Goal: Information Seeking & Learning: Understand process/instructions

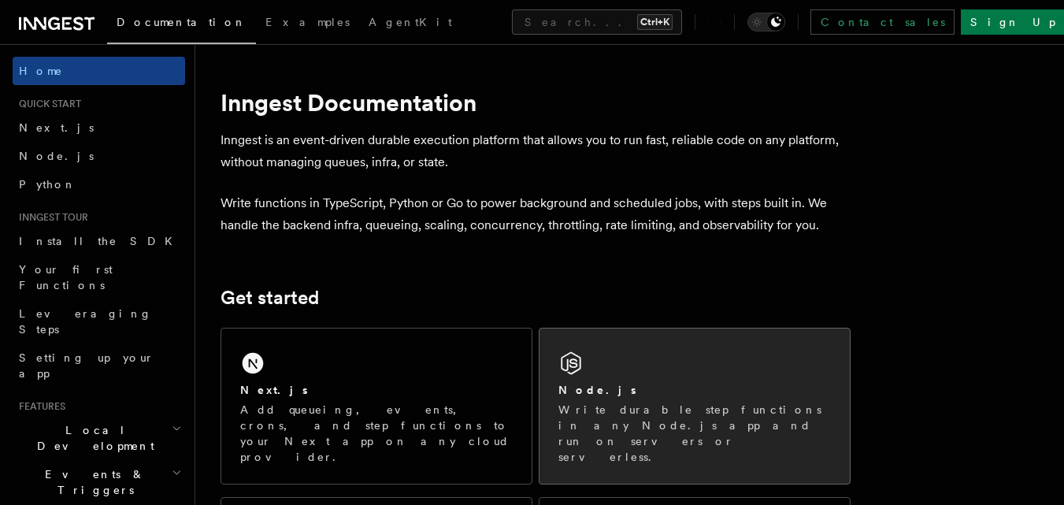
click at [667, 410] on p "Write durable step functions in any Node.js app and run on servers or serverles…" at bounding box center [695, 433] width 273 height 63
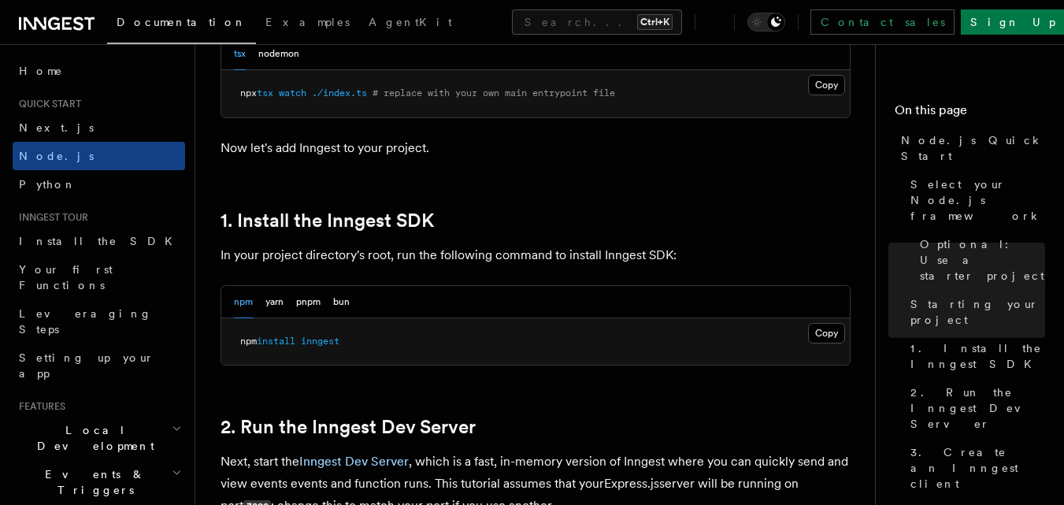
scroll to position [948, 0]
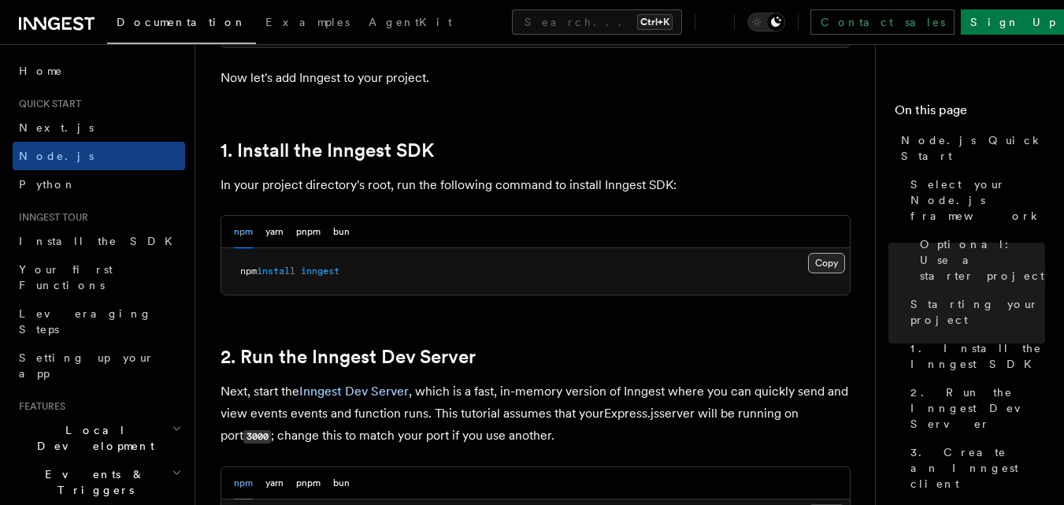
click at [823, 254] on button "Copy Copied" at bounding box center [826, 263] width 37 height 20
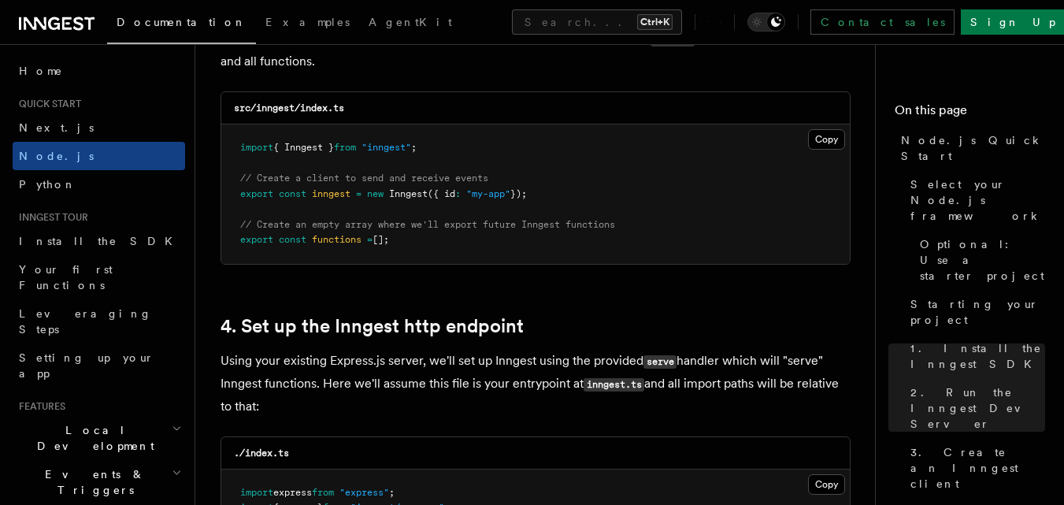
scroll to position [2106, 0]
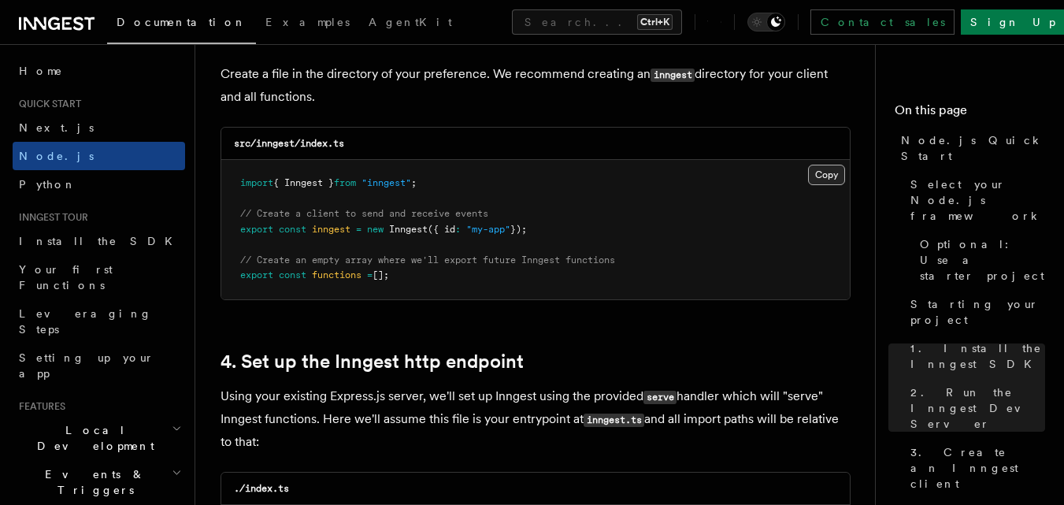
click at [818, 175] on button "Copy Copied" at bounding box center [826, 175] width 37 height 20
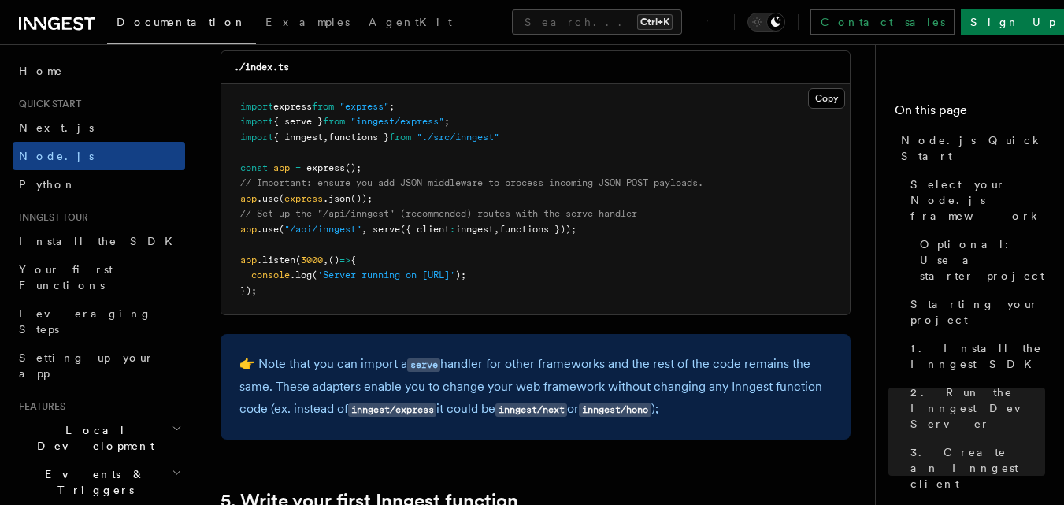
scroll to position [2511, 0]
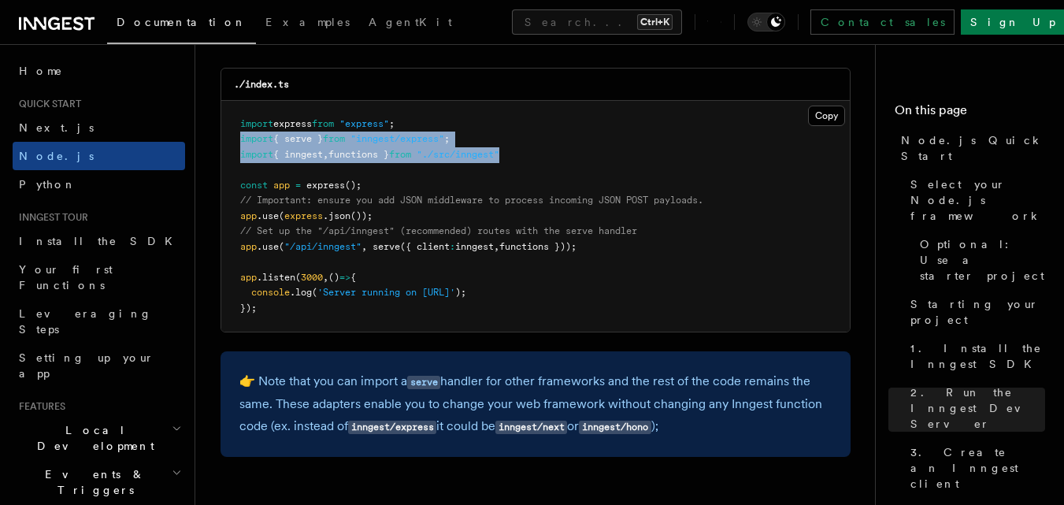
drag, startPoint x: 543, startPoint y: 150, endPoint x: 234, endPoint y: 145, distance: 308.8
click at [234, 145] on pre "import express from "express" ; import { serve } from "inngest/express" ; impor…" at bounding box center [535, 217] width 629 height 232
copy code "import { serve } from "inngest/express" ; import { inngest , functions } from "…"
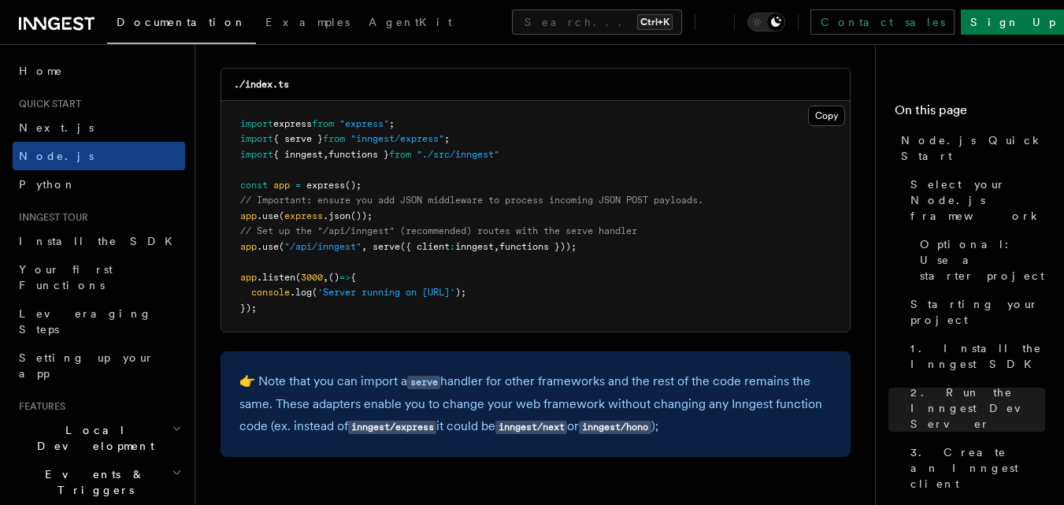
click at [689, 258] on pre "import express from "express" ; import { serve } from "inngest/express" ; impor…" at bounding box center [535, 217] width 629 height 232
drag, startPoint x: 280, startPoint y: 244, endPoint x: 624, endPoint y: 243, distance: 343.5
click at [624, 243] on pre "import express from "express" ; import { serve } from "inngest/express" ; impor…" at bounding box center [535, 217] width 629 height 232
copy span "app .use ( "/api/inngest" , serve ({ client : inngest , functions }));"
click at [630, 253] on pre "import express from "express" ; import { serve } from "inngest/express" ; impor…" at bounding box center [535, 217] width 629 height 232
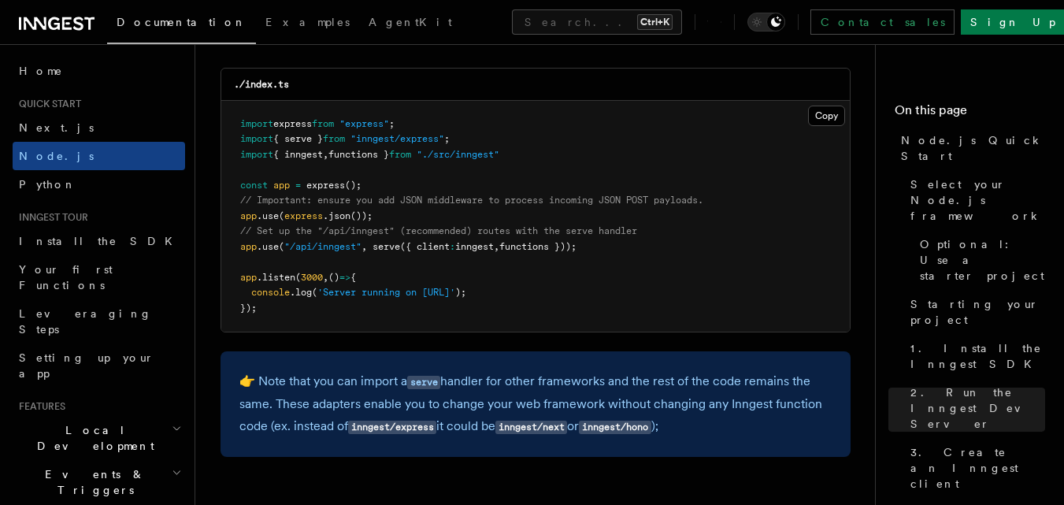
drag, startPoint x: 604, startPoint y: 241, endPoint x: 233, endPoint y: 247, distance: 371.1
click at [233, 247] on pre "import express from "express" ; import { serve } from "inngest/express" ; impor…" at bounding box center [535, 217] width 629 height 232
copy span "app .use ( "/api/inngest" , serve ({ client : inngest , functions }));"
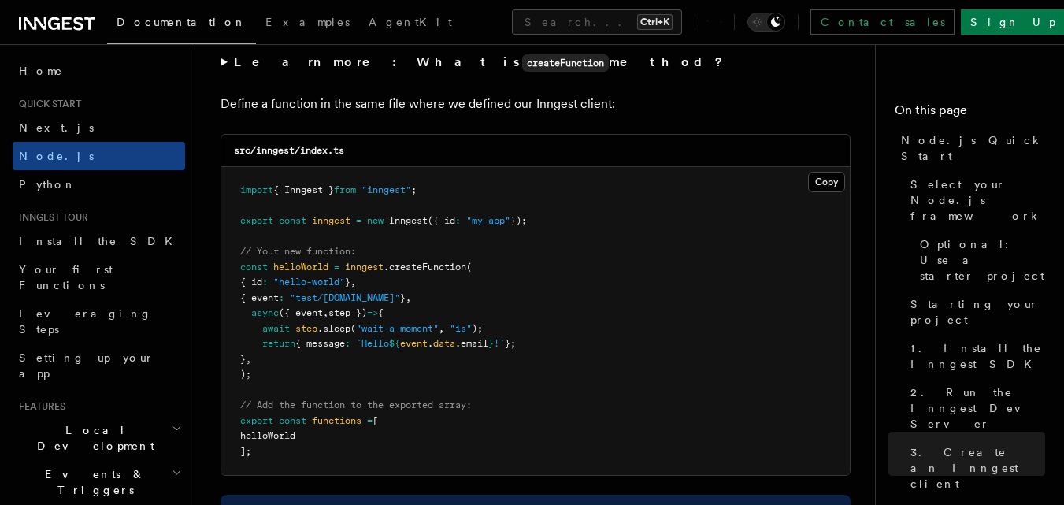
scroll to position [3125, 0]
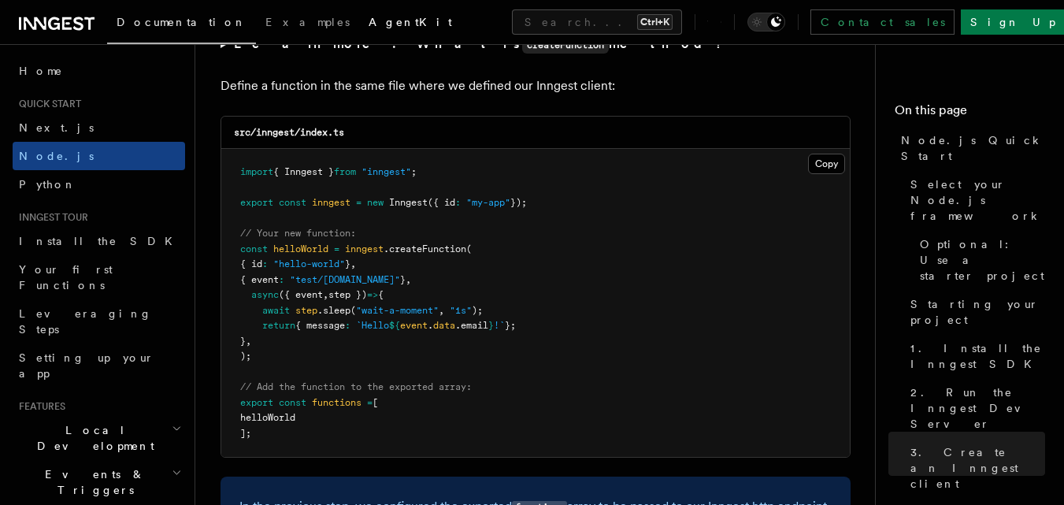
click at [369, 22] on span "AgentKit" at bounding box center [411, 22] width 84 height 13
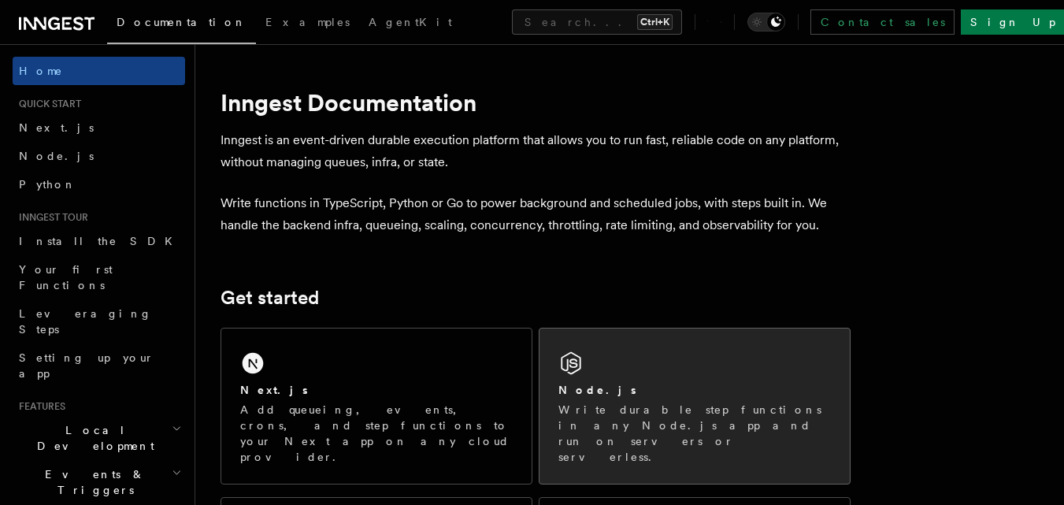
click at [707, 406] on p "Write durable step functions in any Node.js app and run on servers or serverles…" at bounding box center [695, 433] width 273 height 63
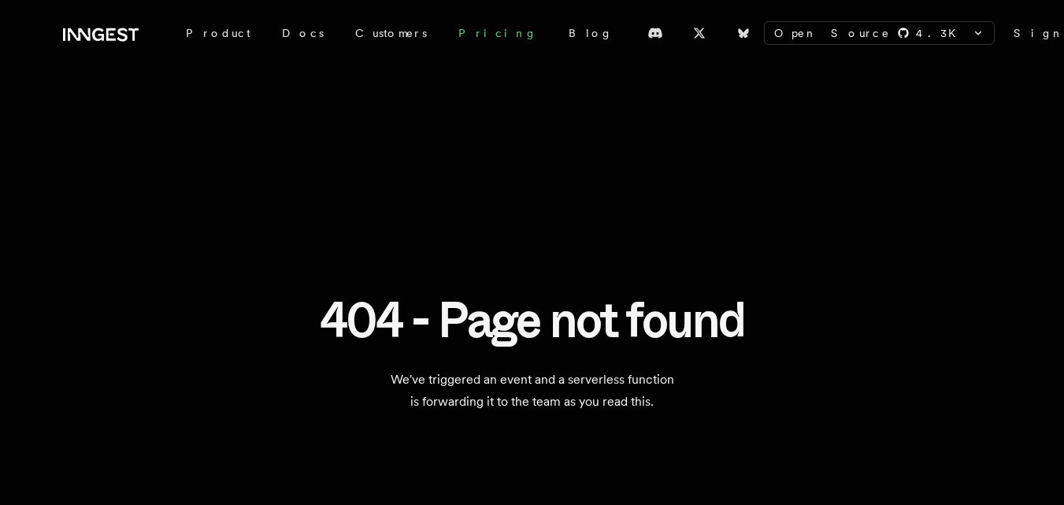
click at [443, 24] on link "Pricing" at bounding box center [498, 33] width 110 height 28
